Goal: Information Seeking & Learning: Find specific fact

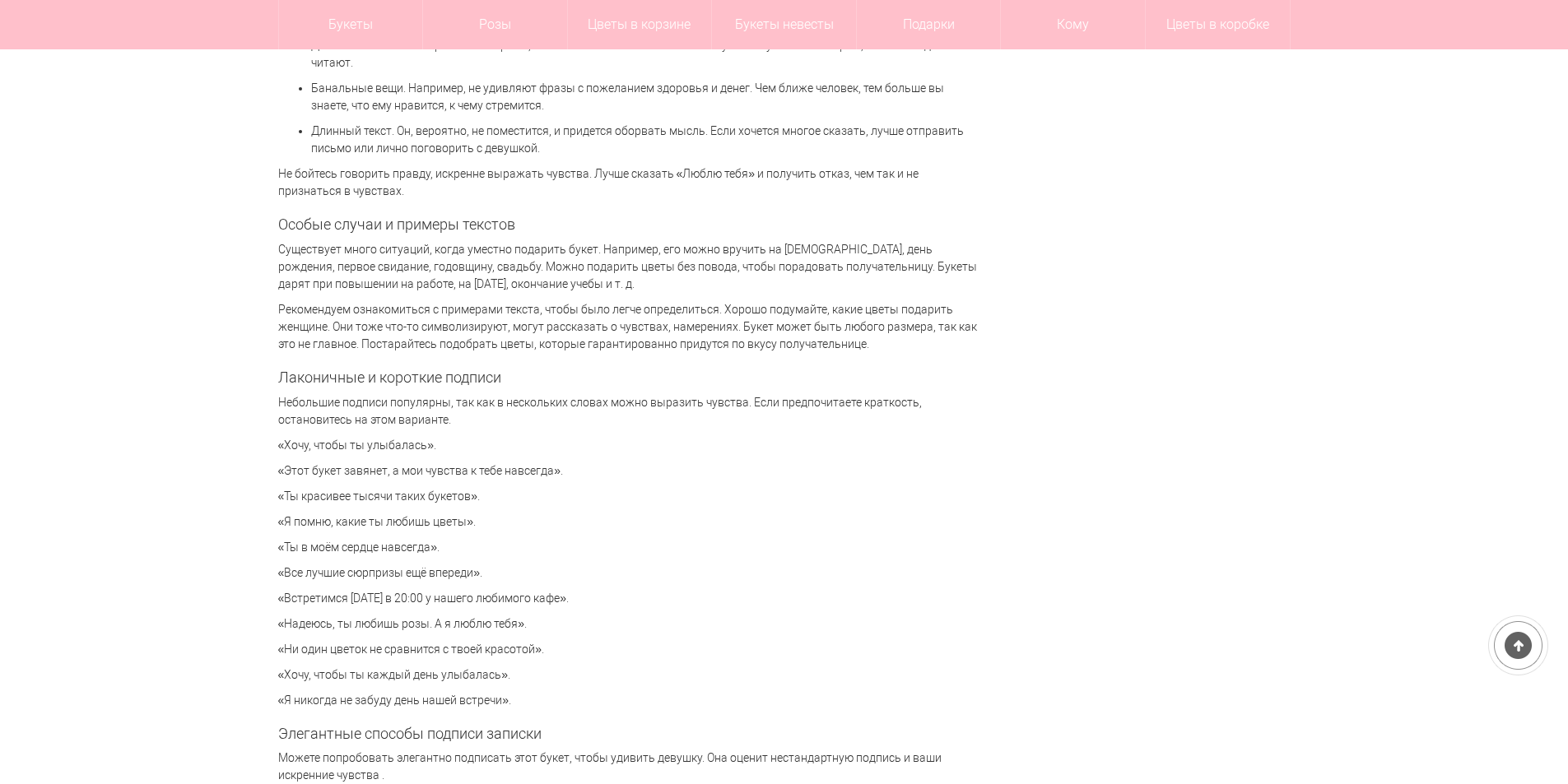
scroll to position [3539, 0]
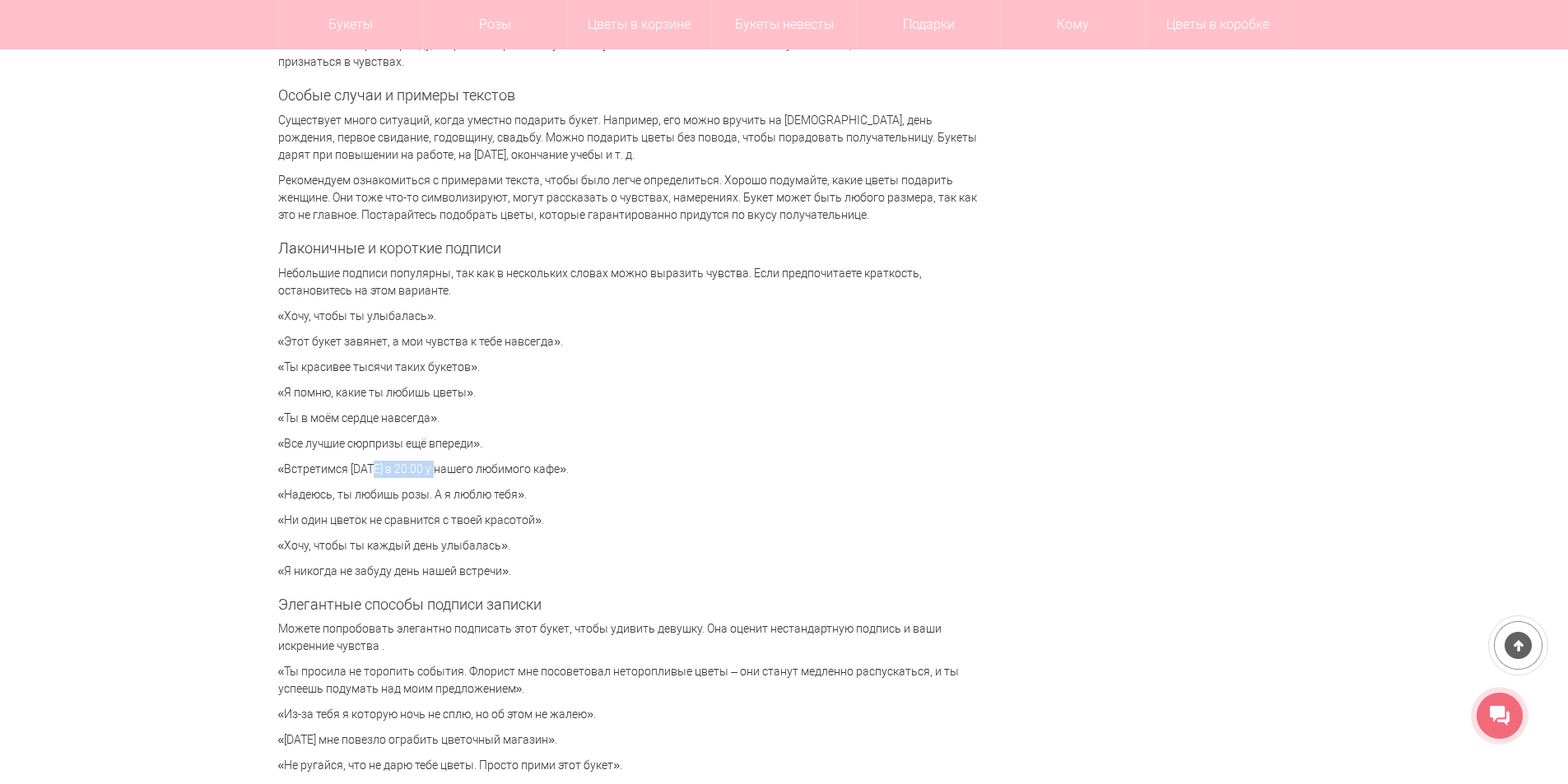
drag, startPoint x: 357, startPoint y: 465, endPoint x: 430, endPoint y: 466, distance: 73.0
click at [430, 466] on p "«Встретимся [DATE] в 20:00 у нашего любимого кафе»." at bounding box center [628, 469] width 700 height 17
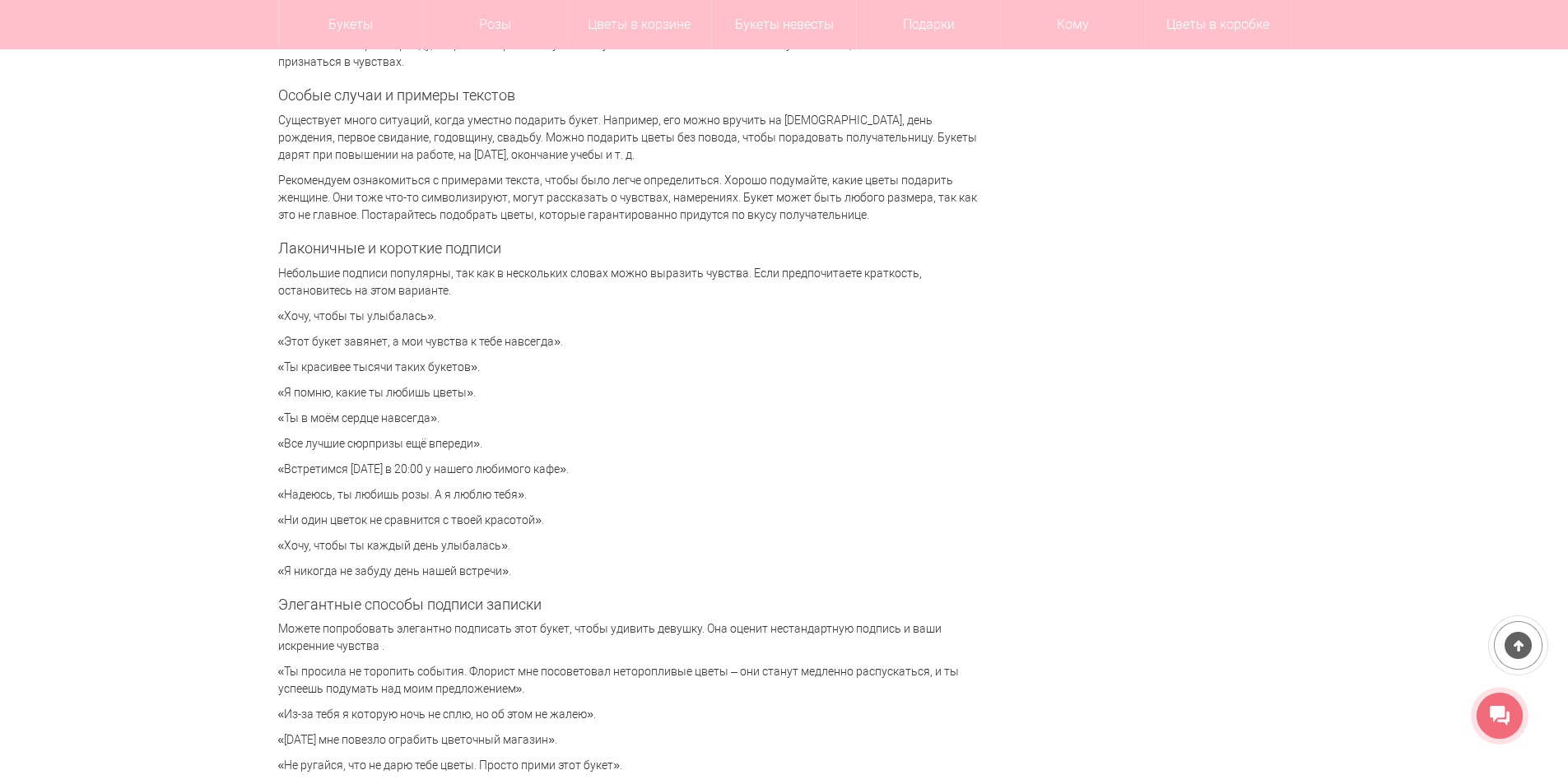
click at [616, 451] on p "«Все лучшие сюрпризы ещё впереди»." at bounding box center [628, 444] width 700 height 17
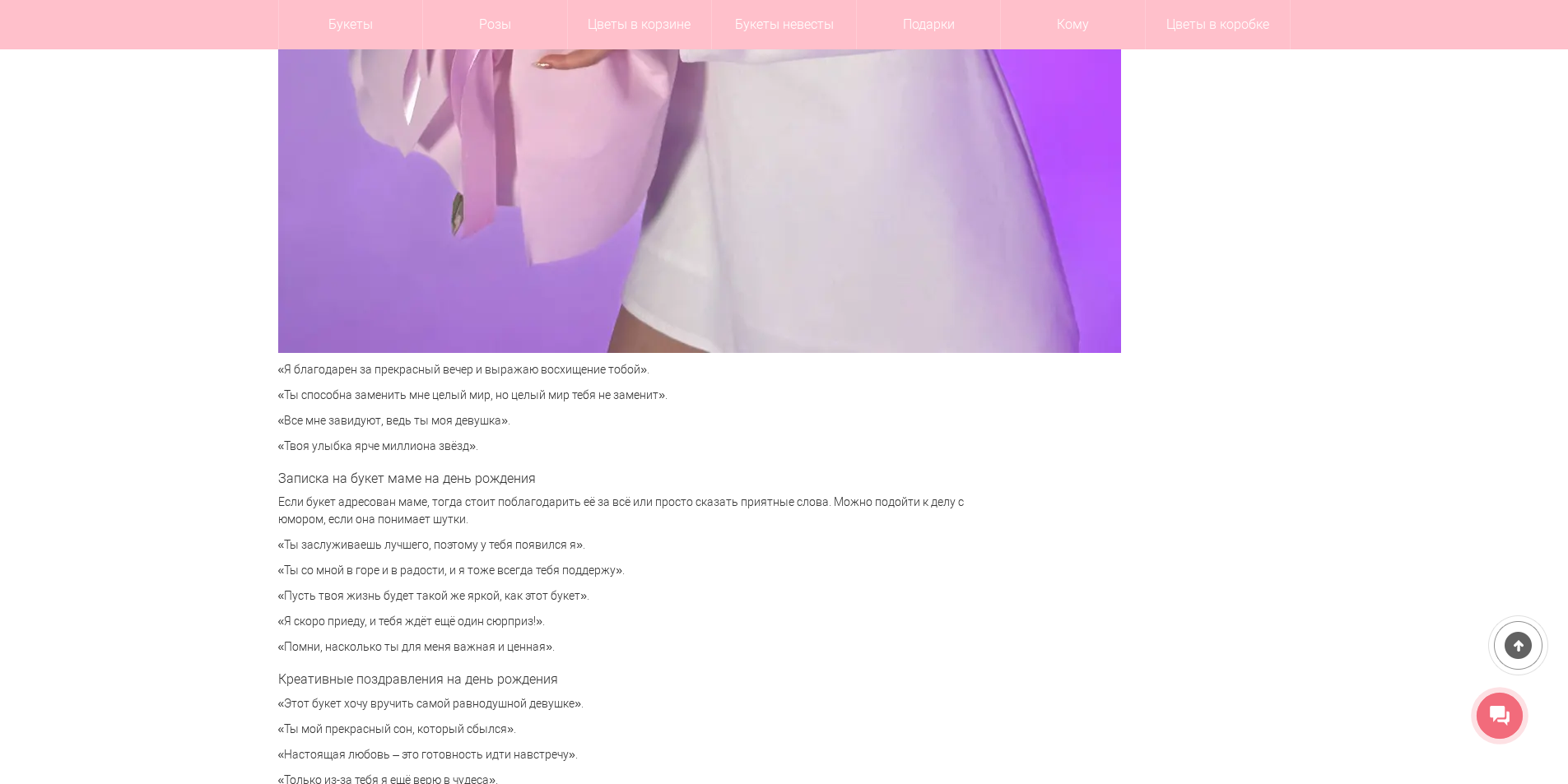
scroll to position [5267, 0]
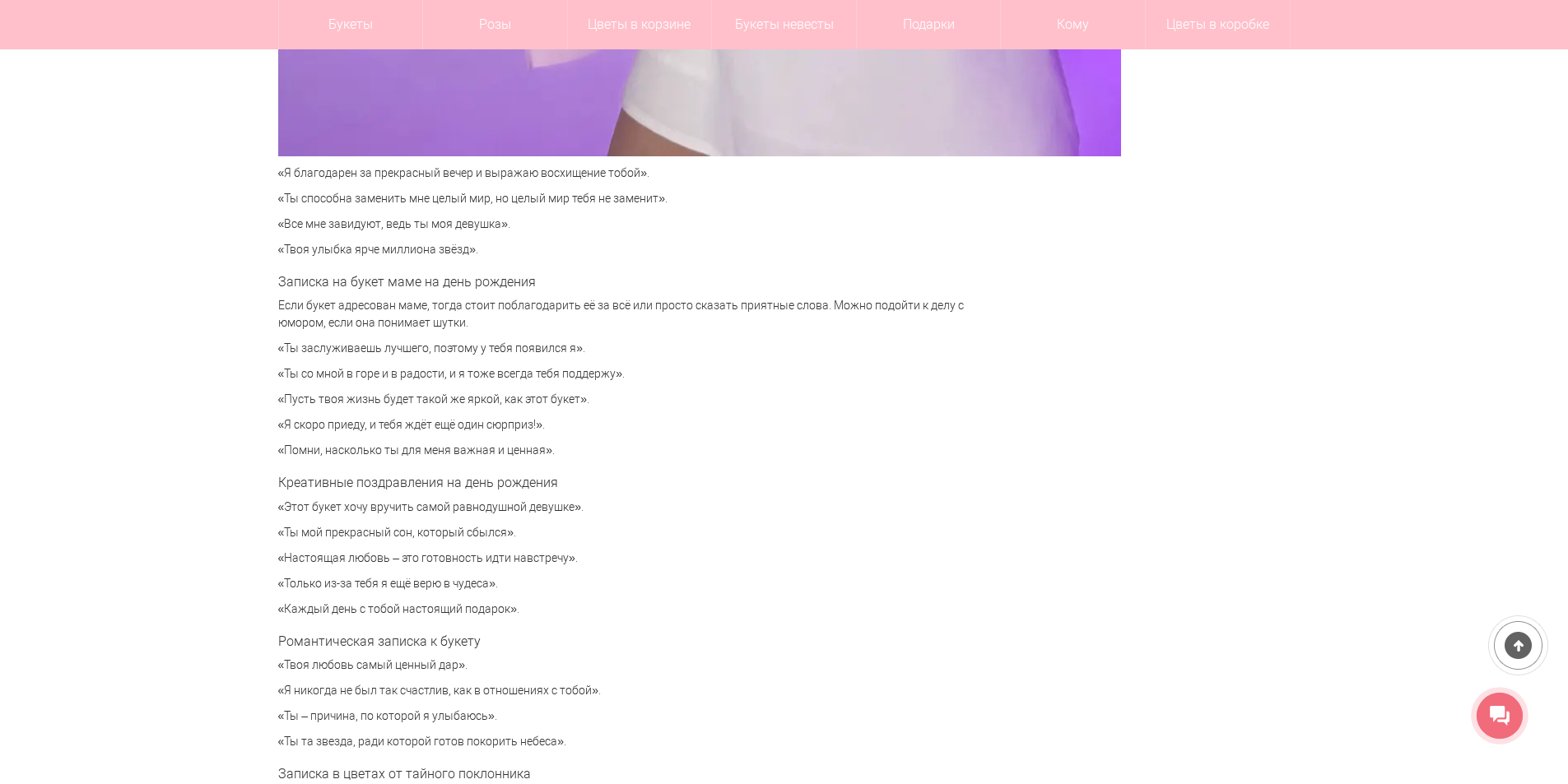
drag, startPoint x: 287, startPoint y: 248, endPoint x: 477, endPoint y: 255, distance: 190.1
click at [469, 253] on p "«Твоя улыбка ярче миллиона звёзд»." at bounding box center [628, 249] width 700 height 17
click at [531, 258] on p "«Твоя улыбка ярче миллиона звёзд»." at bounding box center [628, 249] width 700 height 17
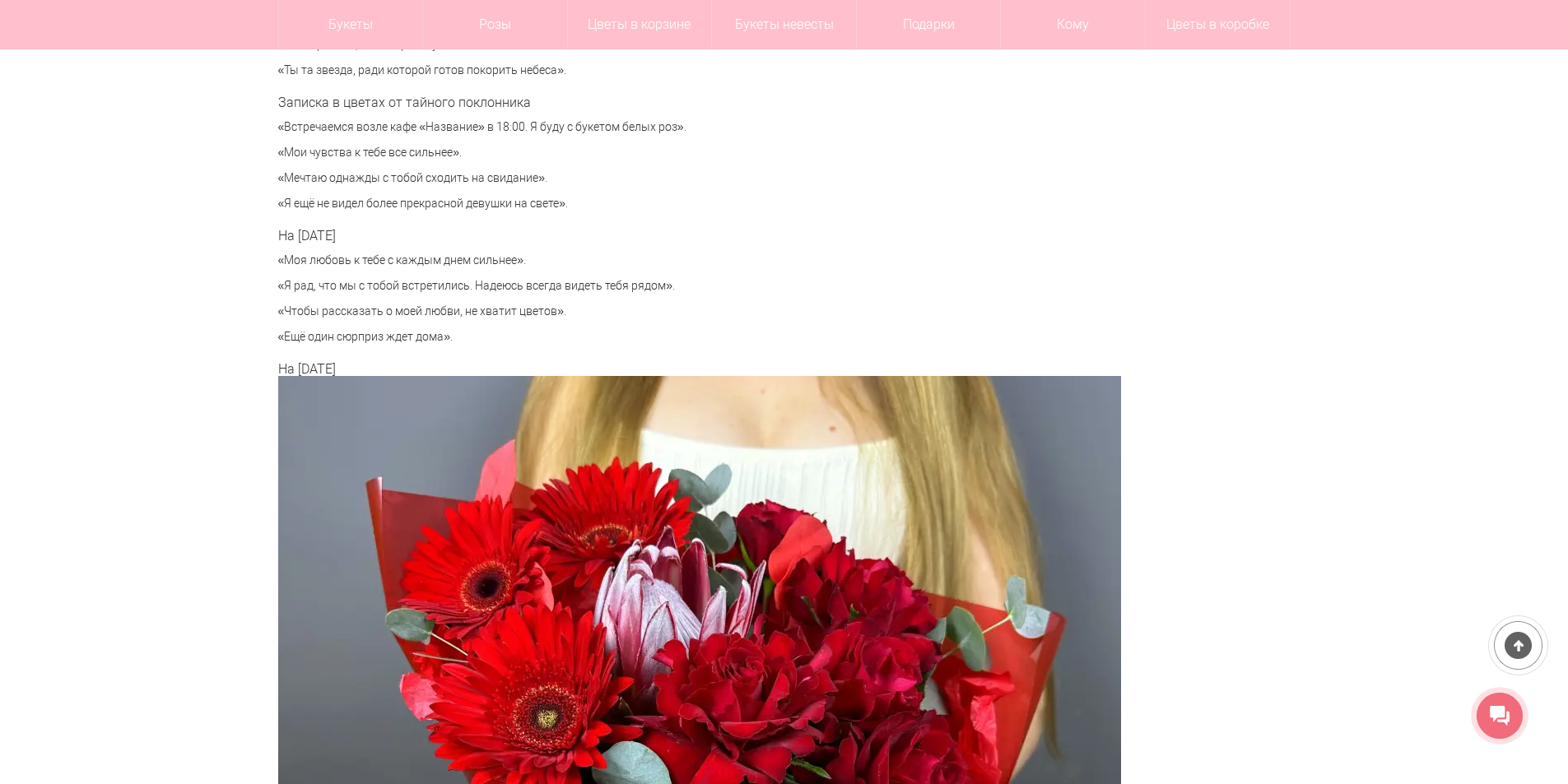
scroll to position [5843, 0]
